Goal: Navigation & Orientation: Go to known website

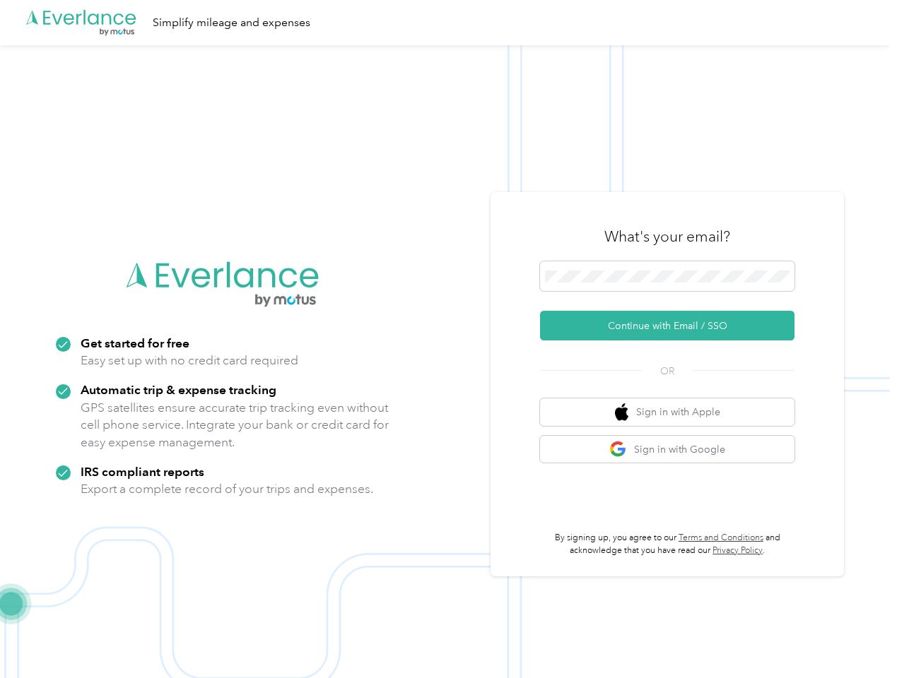
click at [448, 339] on img at bounding box center [445, 384] width 890 height 678
click at [448, 23] on div ".cls-1 { fill: #00adee; } .cls-2 { fill: #fff; } .cls-3 { fill: #707372; } .cls…" at bounding box center [445, 22] width 890 height 45
click at [673, 326] on button "Continue with Email / SSO" at bounding box center [667, 326] width 254 height 30
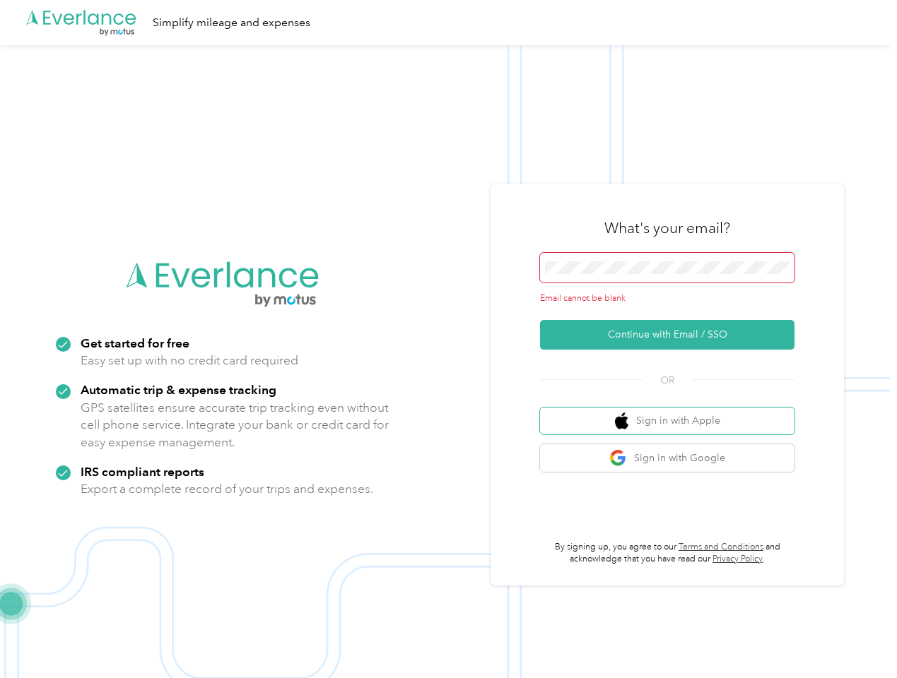
click at [673, 412] on button "Sign in with Apple" at bounding box center [667, 422] width 254 height 28
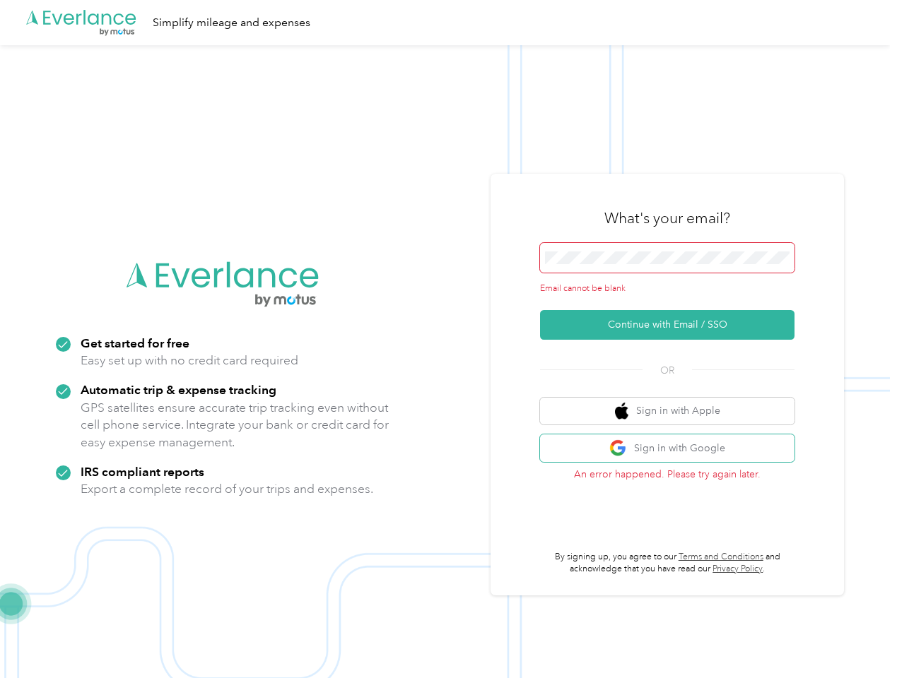
click at [673, 449] on button "Sign in with Google" at bounding box center [667, 449] width 254 height 28
